Goal: Navigation & Orientation: Find specific page/section

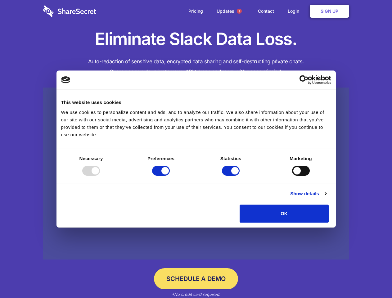
click at [100, 176] on div at bounding box center [91, 171] width 18 height 10
click at [170, 176] on input "Preferences" at bounding box center [161, 171] width 18 height 10
checkbox input "false"
click at [231, 176] on input "Statistics" at bounding box center [231, 171] width 18 height 10
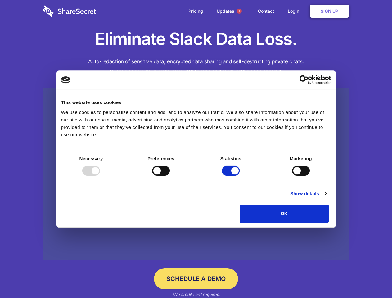
checkbox input "false"
click at [292, 176] on input "Marketing" at bounding box center [301, 171] width 18 height 10
checkbox input "true"
click at [326, 197] on link "Show details" at bounding box center [308, 193] width 36 height 7
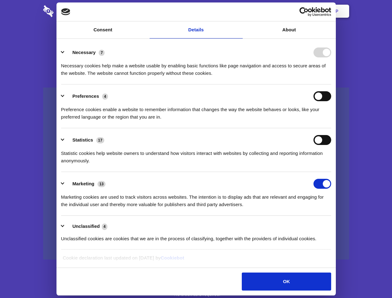
click at [331, 84] on li "Necessary 7 Necessary cookies help make a website usable by enabling basic func…" at bounding box center [196, 63] width 270 height 44
click at [239, 11] on span "1" at bounding box center [239, 11] width 5 height 5
